Goal: Task Accomplishment & Management: Complete application form

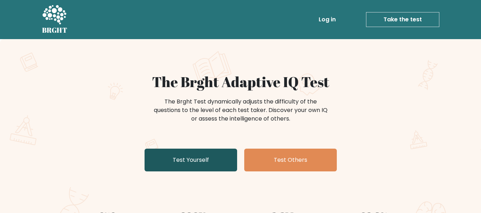
click at [189, 159] on link "Test Yourself" at bounding box center [190, 160] width 93 height 23
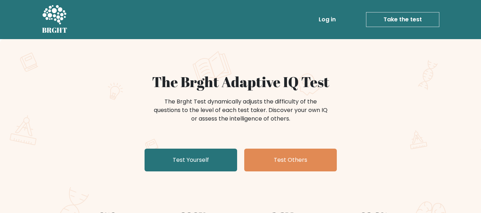
drag, startPoint x: 189, startPoint y: 159, endPoint x: 172, endPoint y: 51, distance: 109.9
click at [183, 98] on div "The Brght Adaptive IQ Test The Brght Test dynamically adjusts the difficulty of…" at bounding box center [241, 123] width 356 height 101
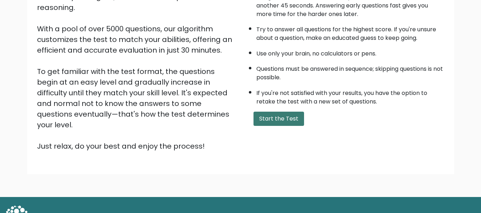
scroll to position [71, 0]
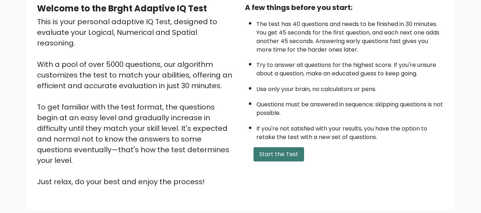
click at [281, 151] on button "Start the Test" at bounding box center [278, 154] width 51 height 14
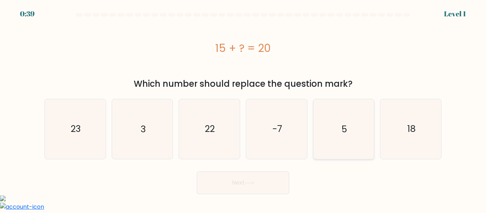
click at [330, 136] on icon "5" at bounding box center [343, 128] width 59 height 59
click at [243, 109] on input "e. 5" at bounding box center [243, 108] width 0 height 2
radio input "true"
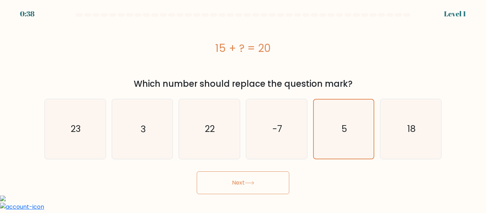
click at [251, 189] on button "Next" at bounding box center [243, 183] width 93 height 23
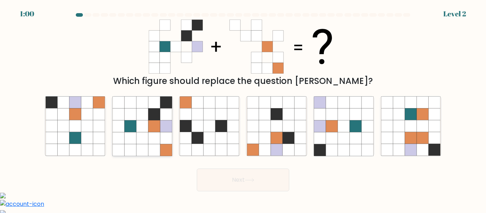
click at [133, 145] on icon at bounding box center [131, 150] width 12 height 12
click at [243, 109] on input "b." at bounding box center [243, 108] width 0 height 2
radio input "true"
click at [264, 177] on button "Next" at bounding box center [243, 180] width 93 height 23
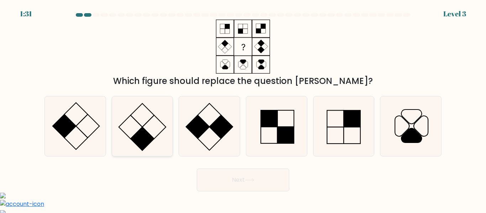
click at [146, 135] on rect at bounding box center [142, 138] width 23 height 23
click at [243, 109] on input "b." at bounding box center [243, 108] width 0 height 2
radio input "true"
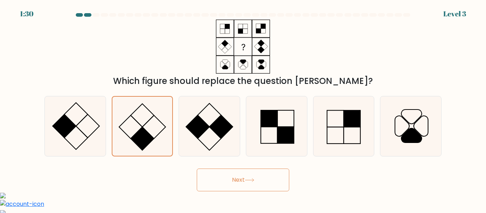
click at [236, 179] on button "Next" at bounding box center [243, 180] width 93 height 23
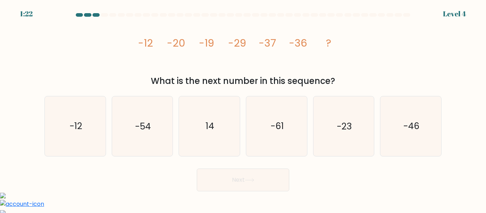
drag, startPoint x: 128, startPoint y: 37, endPoint x: 349, endPoint y: 77, distance: 225.3
click at [349, 77] on div "image/svg+xml -12 -20 -19 -29 -37 -36 ? What is the next number in this sequenc…" at bounding box center [243, 54] width 406 height 68
copy div "-12 -20 -19 -29 -37 -36 ? What is the next number in this sequence?"
click at [431, 172] on div "Next" at bounding box center [243, 178] width 406 height 26
click at [421, 139] on icon "-46" at bounding box center [410, 125] width 59 height 59
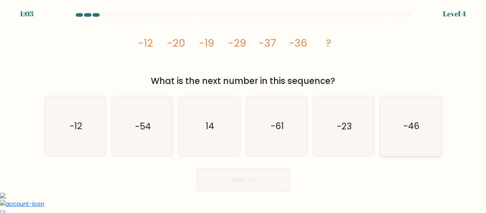
click at [243, 109] on input "f. -46" at bounding box center [243, 108] width 0 height 2
radio input "true"
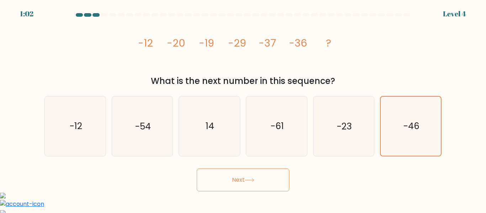
click at [245, 181] on button "Next" at bounding box center [243, 180] width 93 height 23
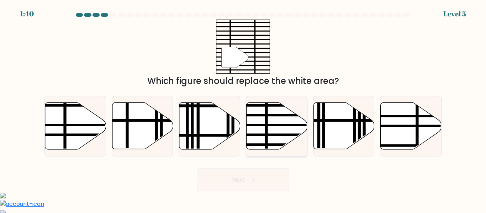
click at [271, 129] on icon at bounding box center [277, 126] width 61 height 47
click at [243, 109] on input "d." at bounding box center [243, 108] width 0 height 2
radio input "true"
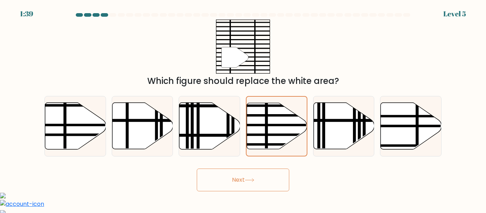
click at [256, 174] on button "Next" at bounding box center [243, 180] width 93 height 23
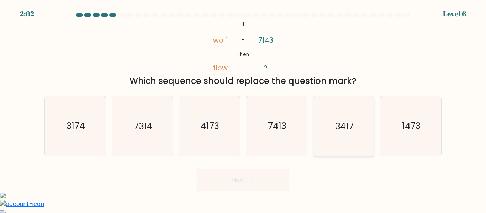
click at [348, 135] on icon "3417" at bounding box center [343, 125] width 59 height 59
click at [243, 109] on input "e. 3417" at bounding box center [243, 108] width 0 height 2
radio input "true"
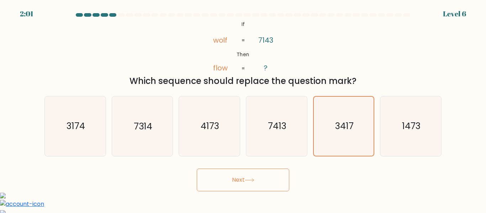
click at [257, 182] on button "Next" at bounding box center [243, 180] width 93 height 23
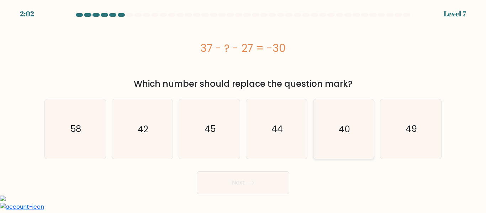
click at [341, 118] on icon "40" at bounding box center [343, 128] width 59 height 59
click at [243, 109] on input "e. 40" at bounding box center [243, 108] width 0 height 2
radio input "true"
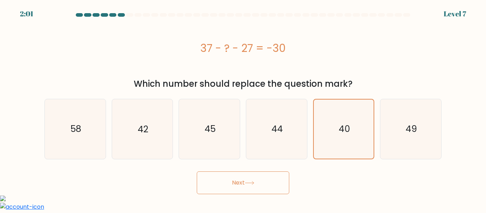
click at [217, 183] on button "Next" at bounding box center [243, 183] width 93 height 23
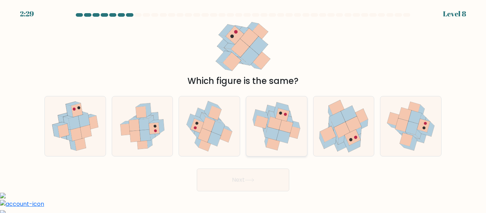
click at [277, 133] on icon at bounding box center [272, 133] width 14 height 13
click at [243, 109] on input "d." at bounding box center [243, 108] width 0 height 2
radio input "true"
click at [253, 172] on button "Next" at bounding box center [243, 180] width 93 height 23
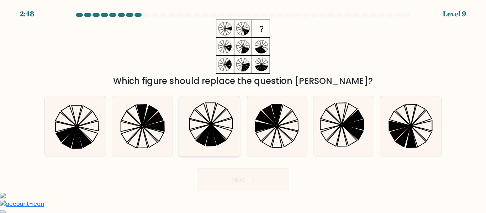
click at [215, 112] on icon at bounding box center [218, 114] width 15 height 21
click at [243, 109] on input "c." at bounding box center [243, 108] width 0 height 2
radio input "true"
click at [236, 182] on button "Next" at bounding box center [243, 180] width 93 height 23
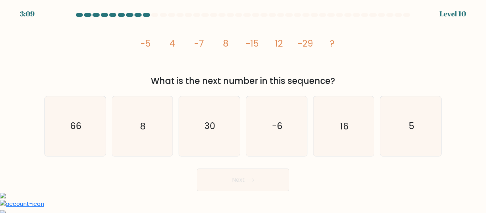
click at [197, 169] on button "Next" at bounding box center [243, 180] width 93 height 23
drag, startPoint x: 129, startPoint y: 42, endPoint x: 318, endPoint y: 49, distance: 189.1
click at [318, 49] on div "image/svg+xml -5 4 -7 8 -15 12 -29 ? What is the next number in this sequence?" at bounding box center [243, 54] width 406 height 68
click at [386, 84] on div "What is the next number in this sequence?" at bounding box center [243, 81] width 389 height 13
drag, startPoint x: 134, startPoint y: 41, endPoint x: 342, endPoint y: 85, distance: 212.3
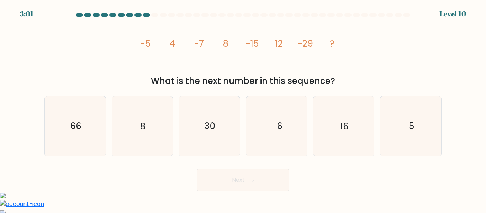
click at [342, 85] on div "image/svg+xml -5 4 -7 8 -15 12 -29 ? What is the next number in this sequence?" at bounding box center [243, 54] width 406 height 68
copy div "-5 4 -7 8 -15 12 -29 ? What is the next number in this sequence?"
click at [329, 126] on icon "16" at bounding box center [343, 125] width 59 height 59
click at [243, 109] on input "e. 16" at bounding box center [243, 108] width 0 height 2
radio input "true"
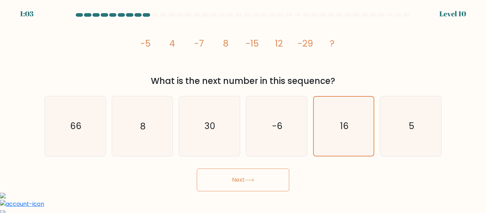
click at [253, 188] on button "Next" at bounding box center [243, 180] width 93 height 23
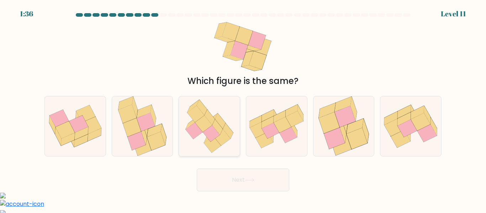
drag, startPoint x: 202, startPoint y: 132, endPoint x: 205, endPoint y: 131, distance: 3.6
click at [204, 131] on icon at bounding box center [209, 125] width 58 height 59
click at [243, 109] on input "c." at bounding box center [243, 108] width 0 height 2
radio input "true"
click at [217, 174] on button "Next" at bounding box center [243, 180] width 93 height 23
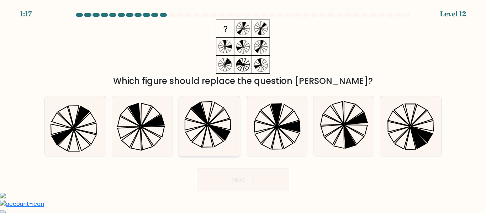
click at [222, 122] on icon at bounding box center [209, 125] width 59 height 59
click at [243, 109] on input "c." at bounding box center [243, 108] width 0 height 2
radio input "true"
click at [232, 186] on button "Next" at bounding box center [243, 180] width 93 height 23
